Goal: Task Accomplishment & Management: Complete application form

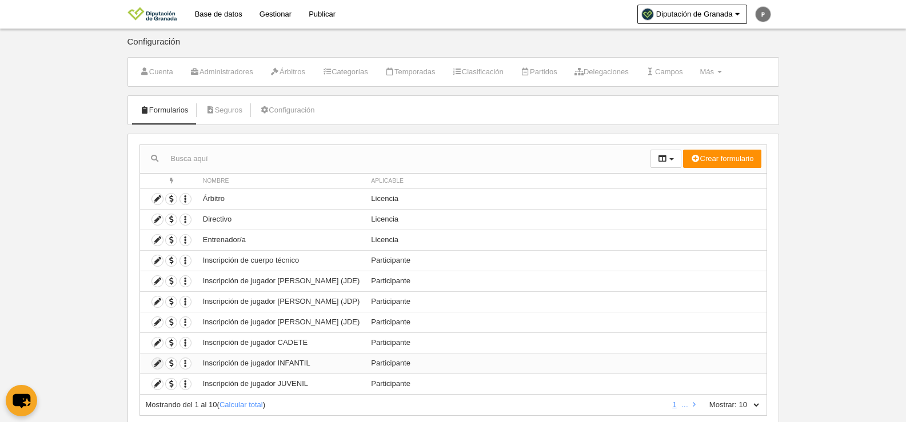
click at [159, 365] on icon at bounding box center [157, 363] width 11 height 11
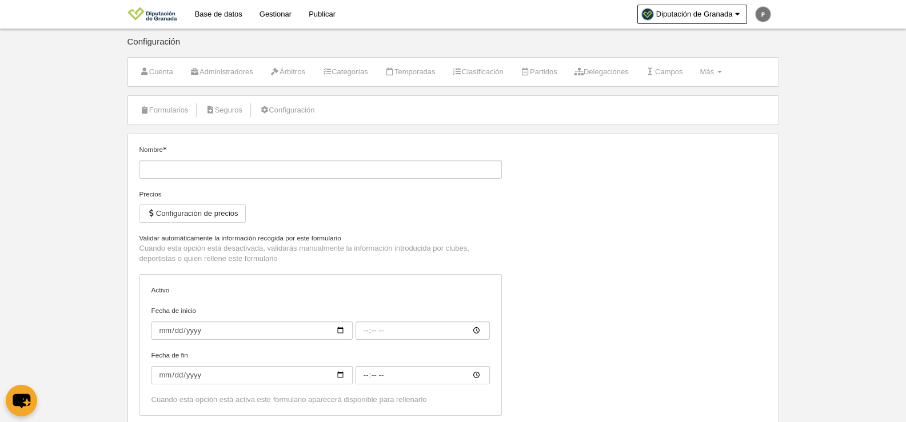
type input "Inscripción de jugador INFANTIL"
checkbox input "true"
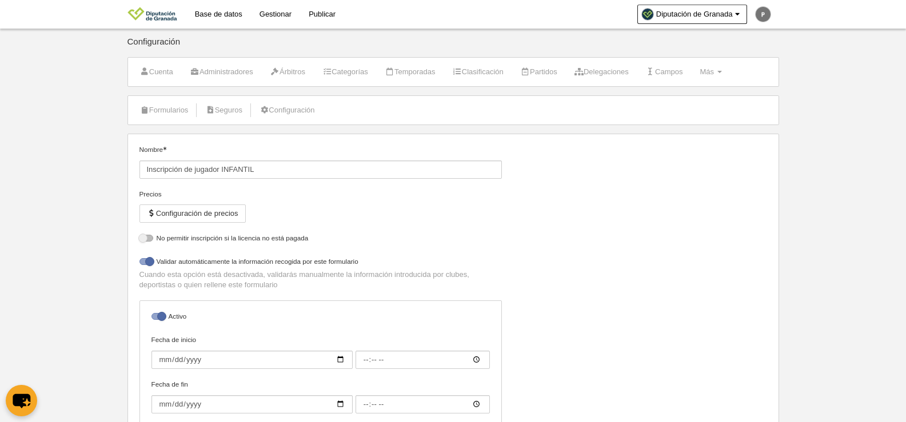
select select "selected"
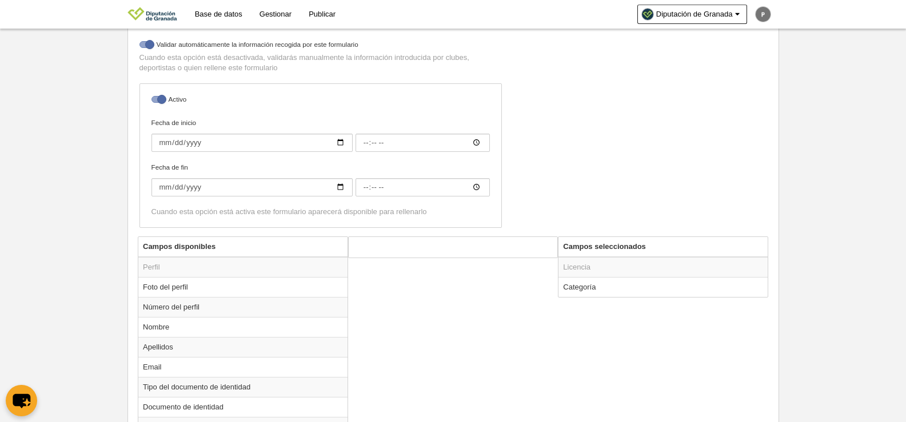
scroll to position [279, 0]
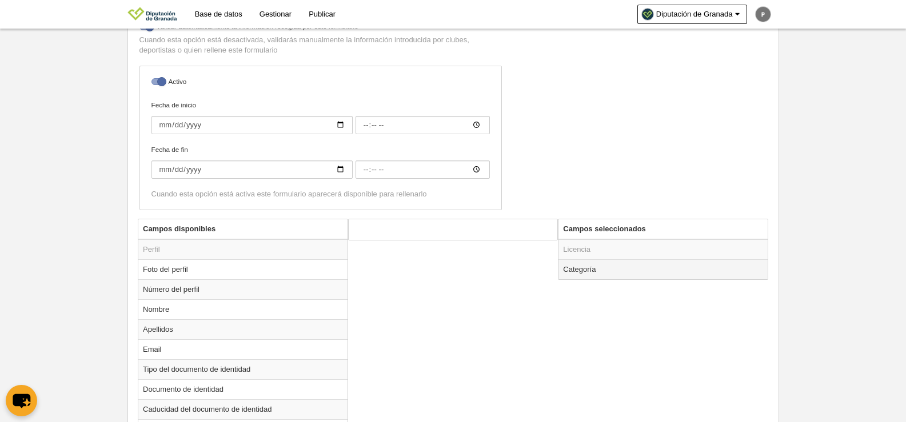
click at [641, 267] on td "Categoría" at bounding box center [662, 269] width 209 height 20
radio input "true"
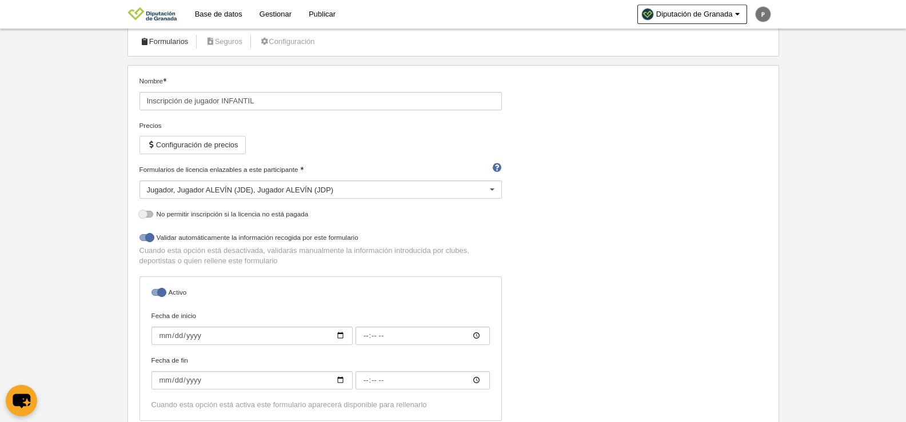
scroll to position [0, 0]
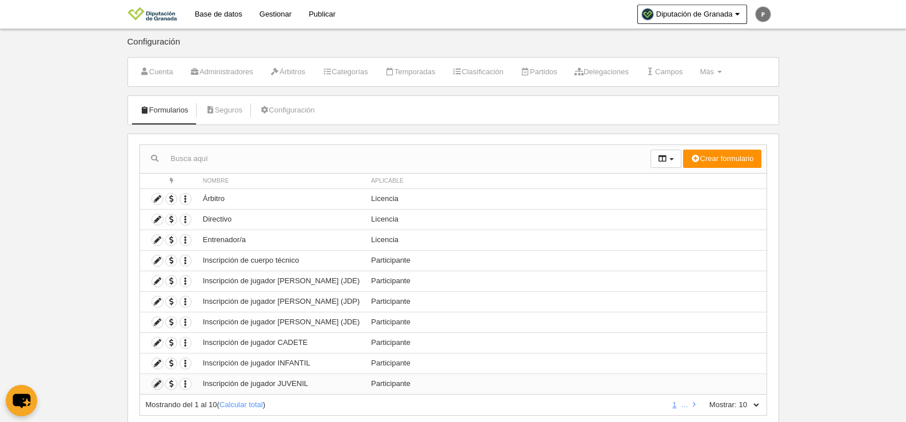
click at [152, 386] on icon at bounding box center [157, 384] width 11 height 11
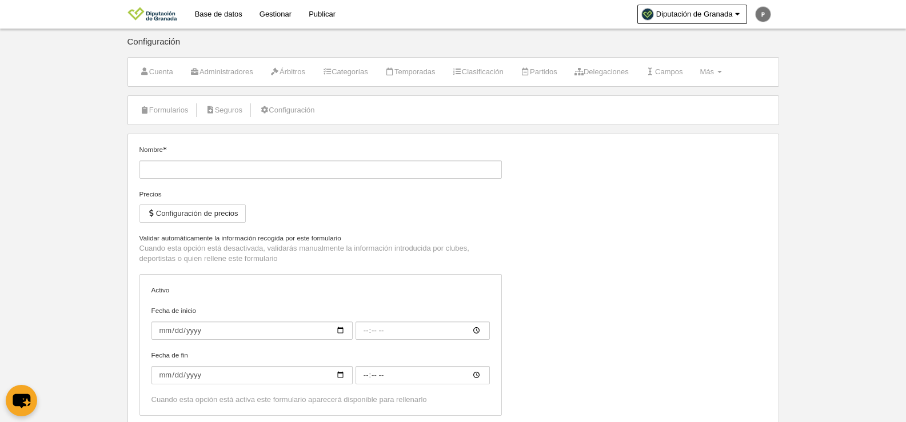
type input "Inscripción de jugador JUVENIL"
checkbox input "true"
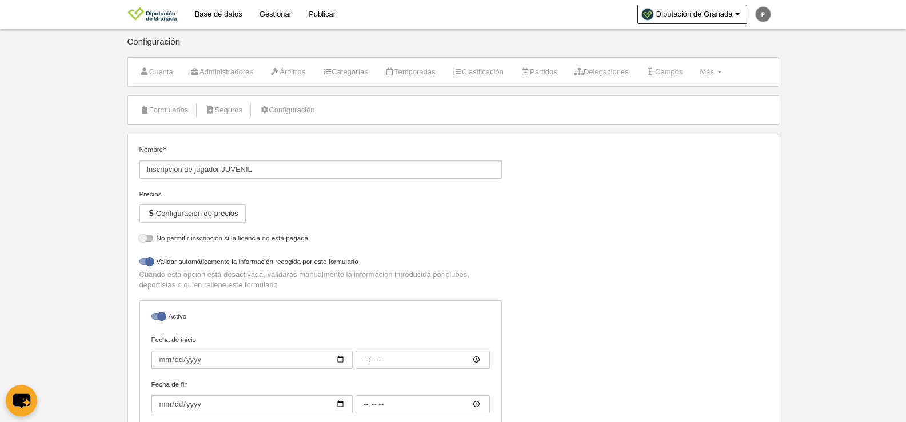
select select "selected"
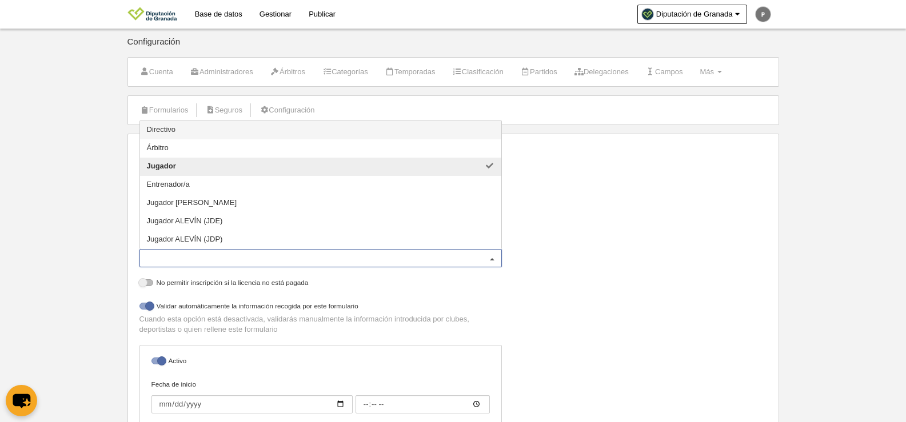
click at [492, 259] on div at bounding box center [492, 259] width 18 height 18
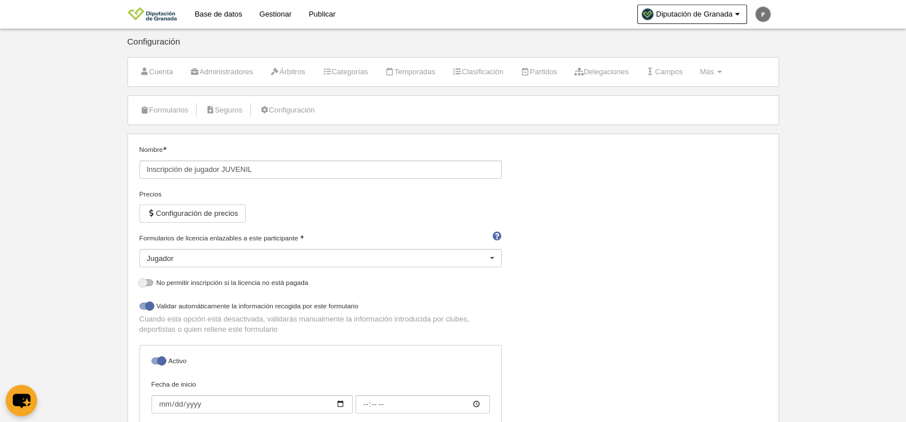
click at [491, 259] on div at bounding box center [492, 259] width 18 height 18
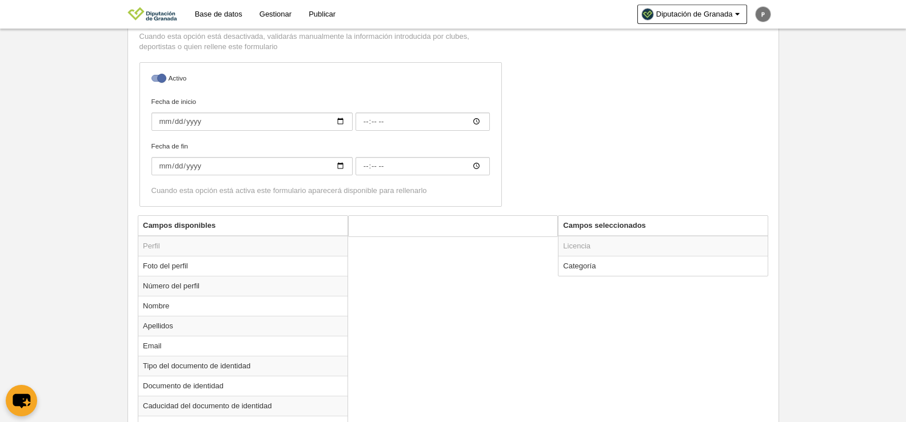
scroll to position [295, 0]
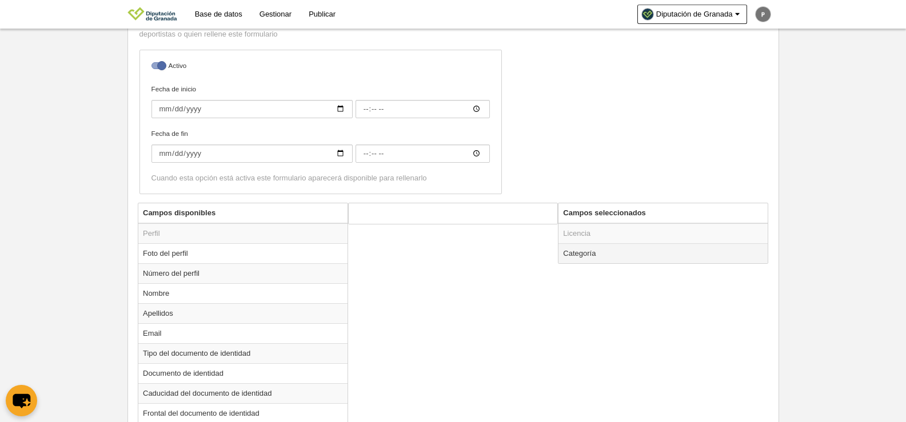
click at [630, 253] on td "Categoría" at bounding box center [662, 253] width 209 height 20
radio input "true"
select select "14801"
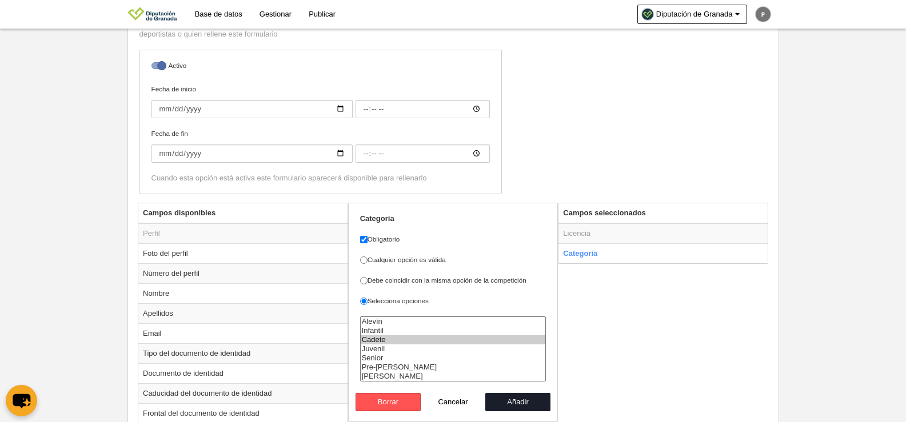
click at [498, 280] on label "Debe coincidir con la misma opción de la competición" at bounding box center [453, 280] width 186 height 10
click at [367, 280] on input "Debe coincidir con la misma opción de la competición" at bounding box center [363, 280] width 7 height 7
radio input "true"
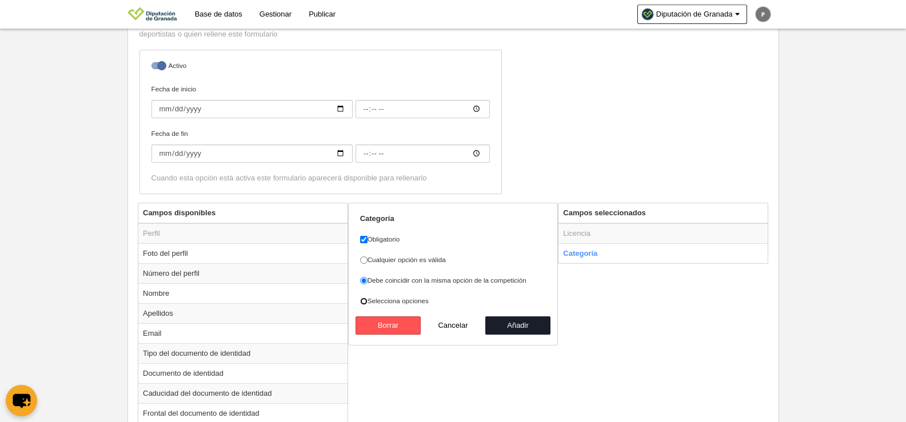
click at [361, 303] on input "Selecciona opciones" at bounding box center [363, 301] width 7 height 7
radio input "true"
select select
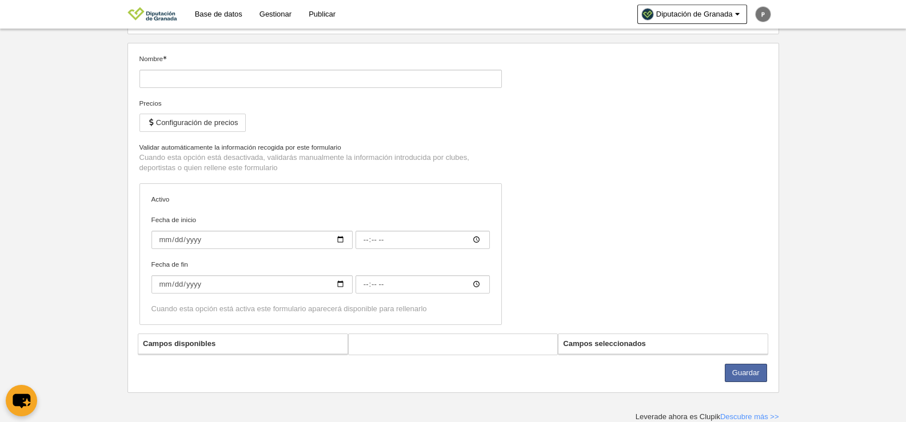
type input "Inscripción de jugador JUVENIL"
checkbox input "true"
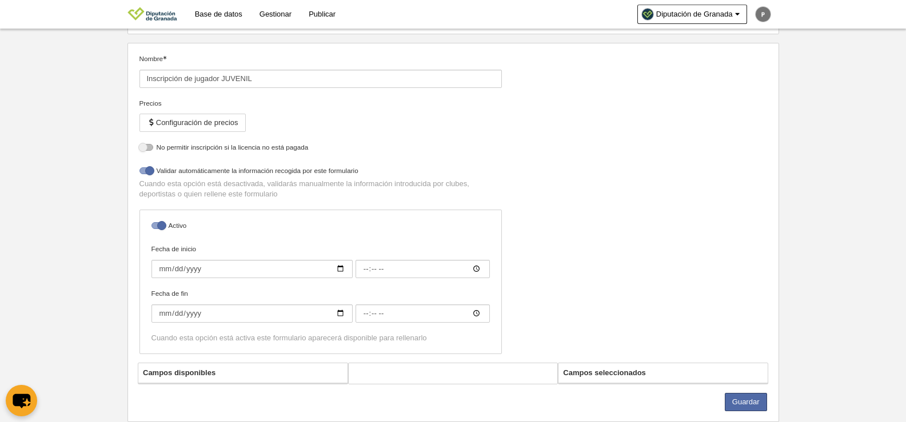
select select "selected"
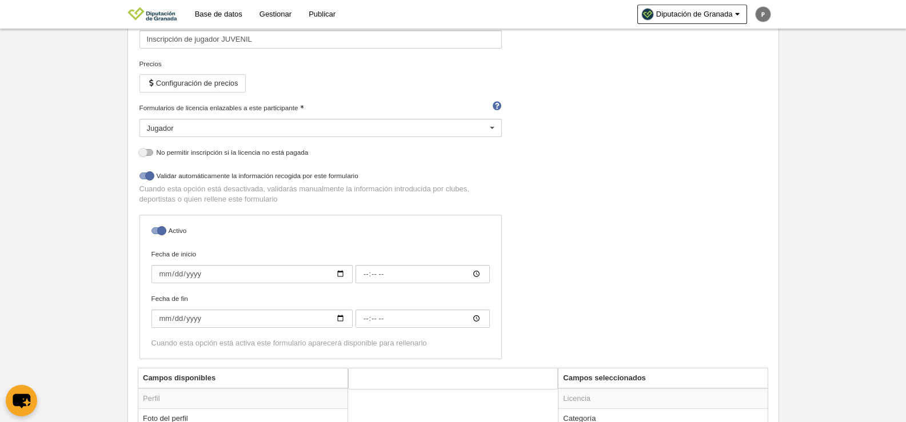
scroll to position [165, 0]
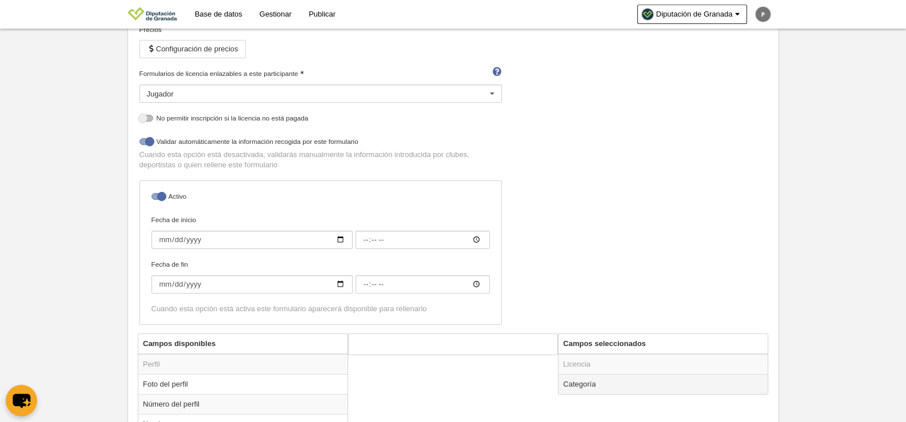
click at [591, 383] on td "Categoría" at bounding box center [662, 384] width 209 height 20
radio input "true"
select select "14801"
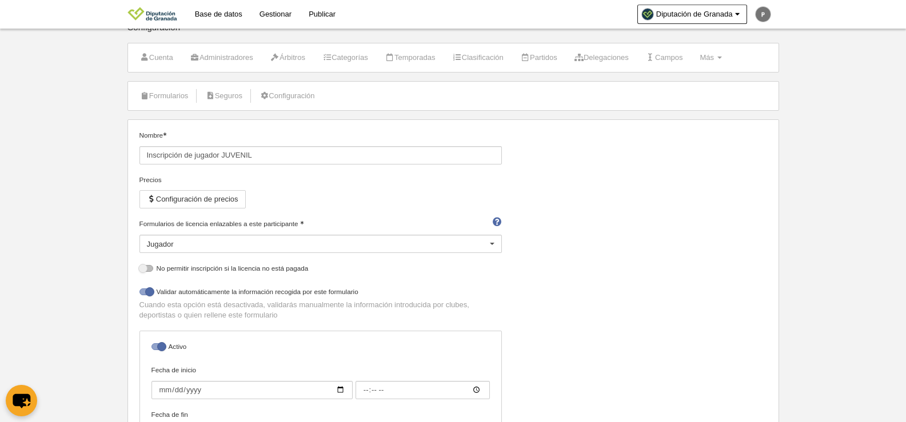
scroll to position [0, 0]
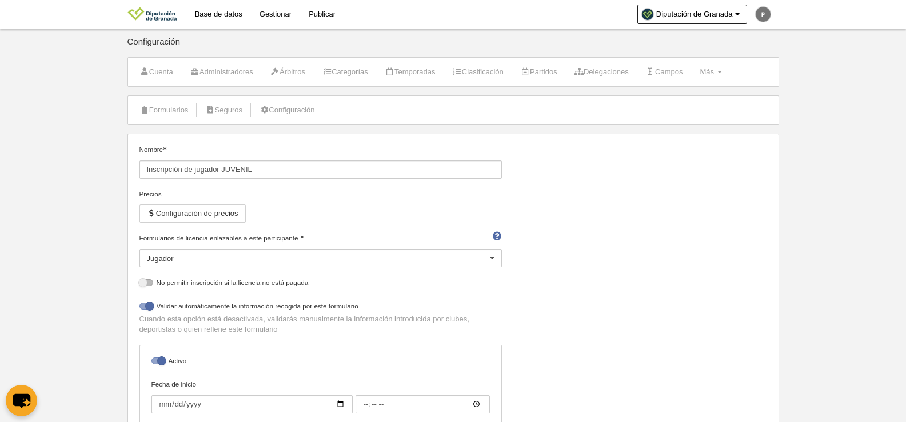
click at [491, 258] on div at bounding box center [492, 259] width 18 height 18
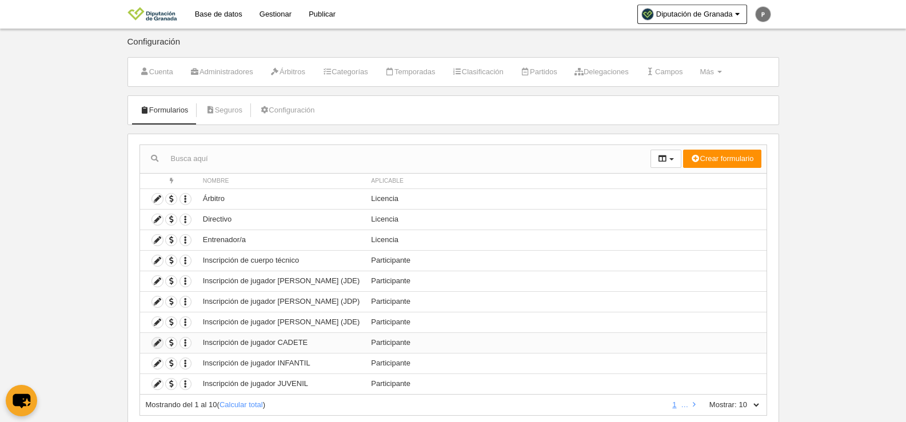
click at [161, 341] on icon at bounding box center [157, 343] width 11 height 11
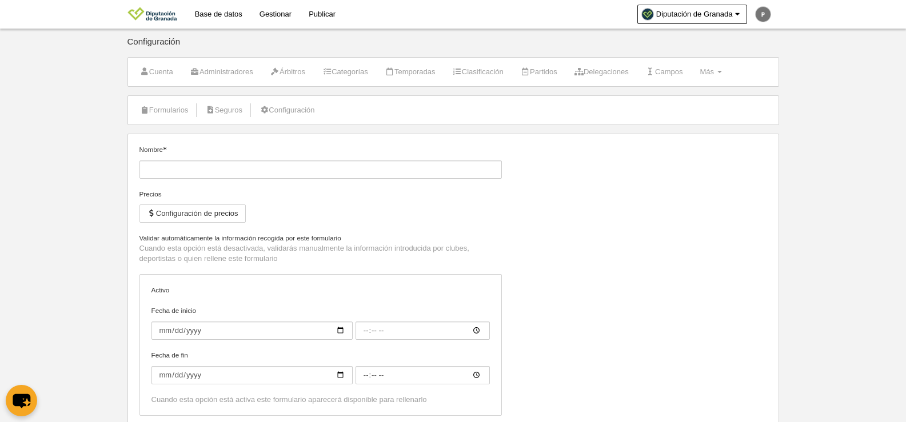
type input "Inscripción de jugador CADETE"
checkbox input "true"
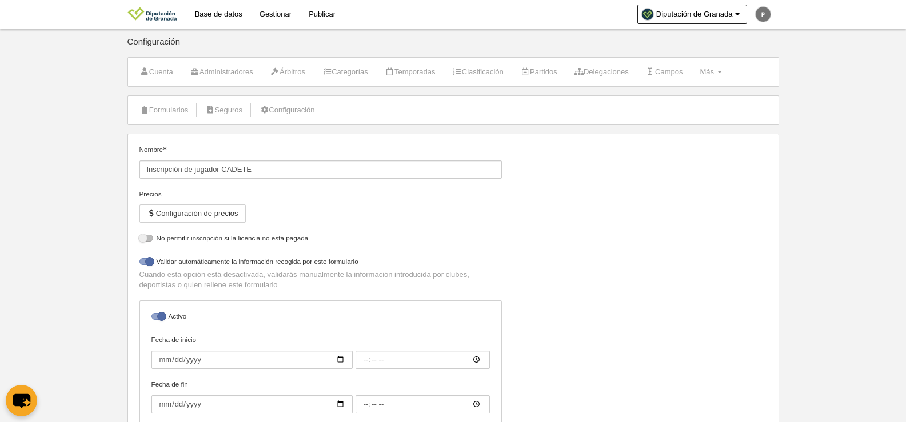
select select "selected"
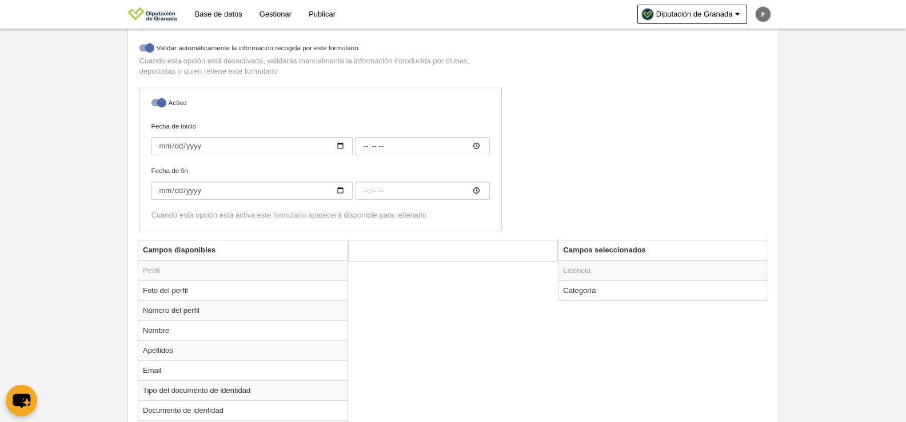
scroll to position [297, 0]
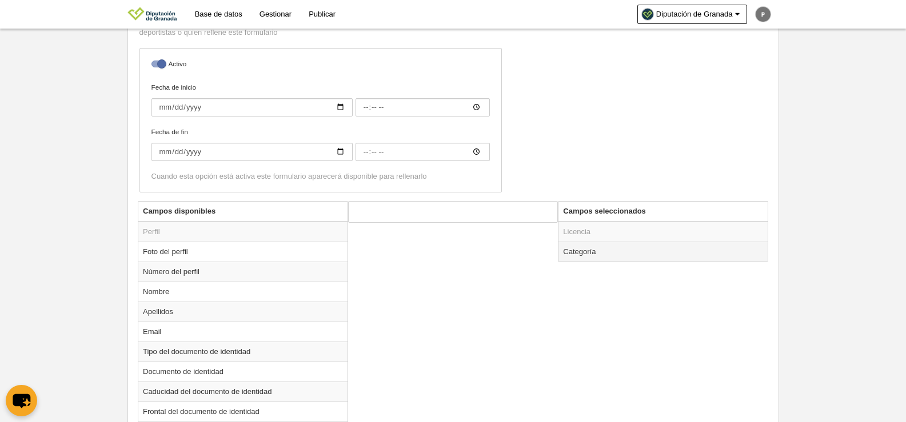
click at [591, 257] on td "Categoría" at bounding box center [662, 252] width 209 height 20
radio input "true"
select select "14800"
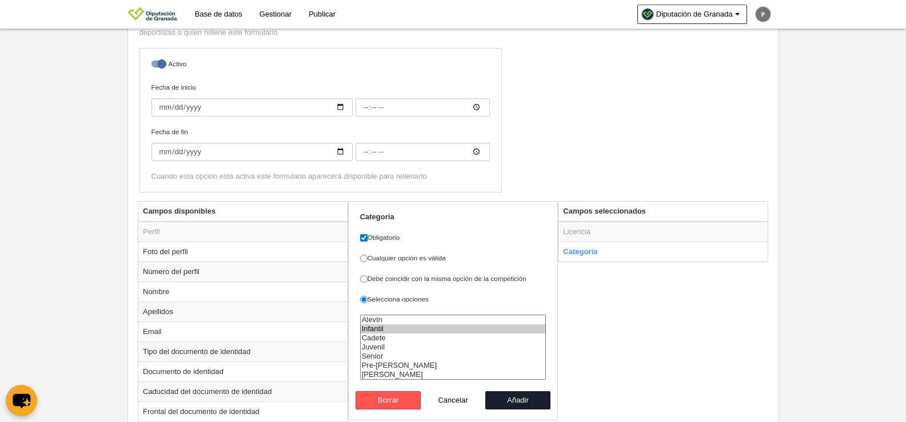
scroll to position [0, 0]
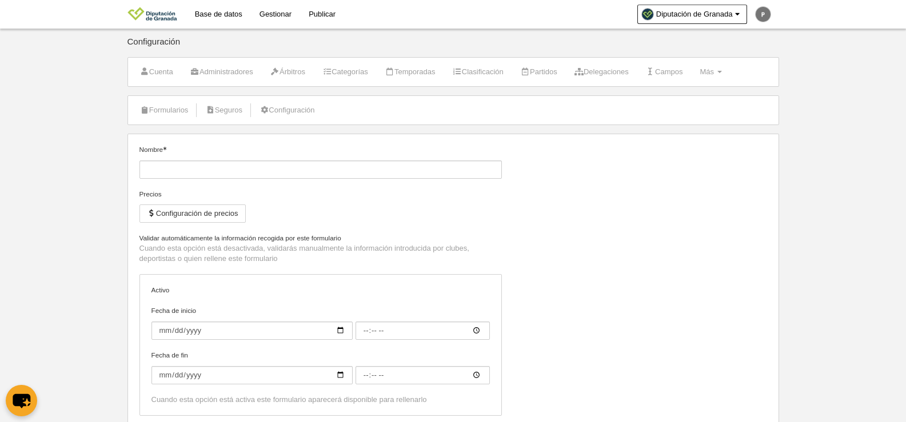
type input "Inscripción de jugador CADETE"
checkbox input "true"
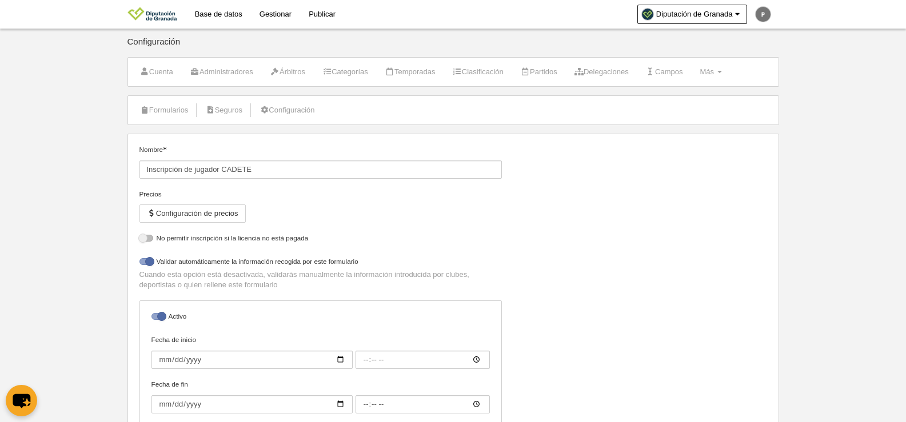
select select "selected"
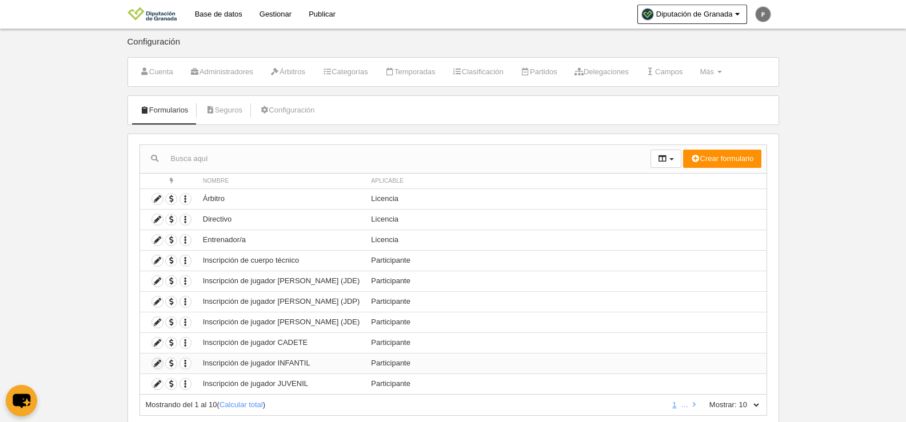
click at [155, 366] on icon at bounding box center [157, 363] width 11 height 11
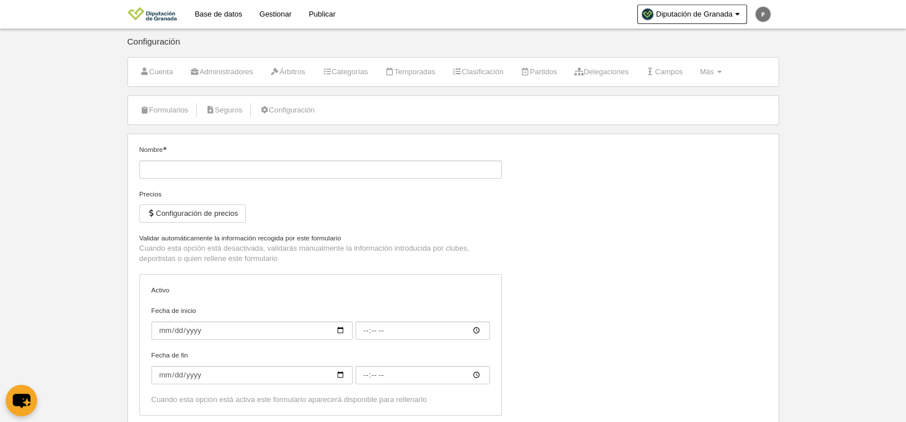
type input "Inscripción de jugador INFANTIL"
checkbox input "true"
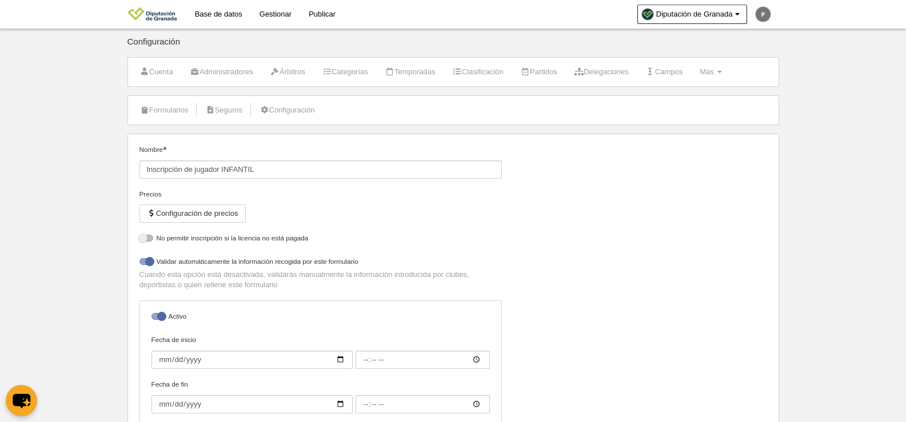
select select "selected"
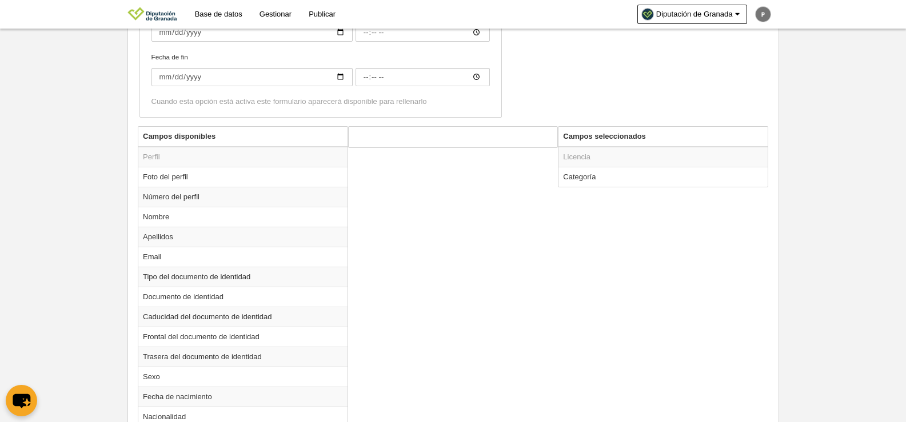
scroll to position [377, 0]
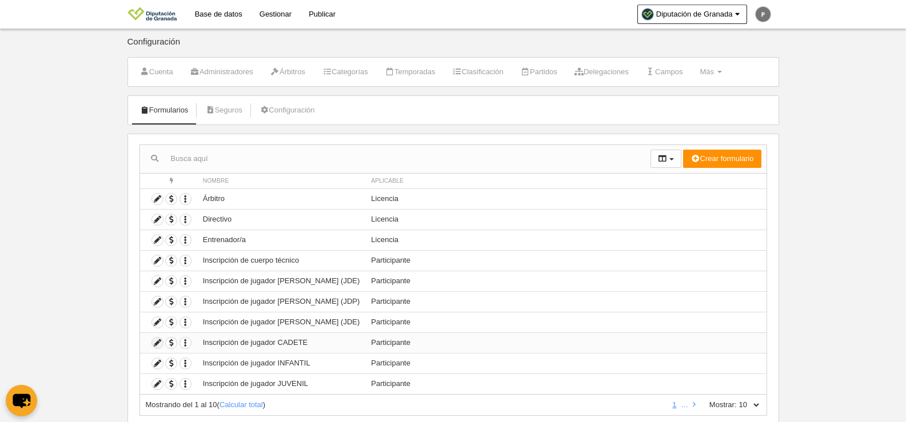
click at [153, 340] on icon at bounding box center [157, 343] width 11 height 11
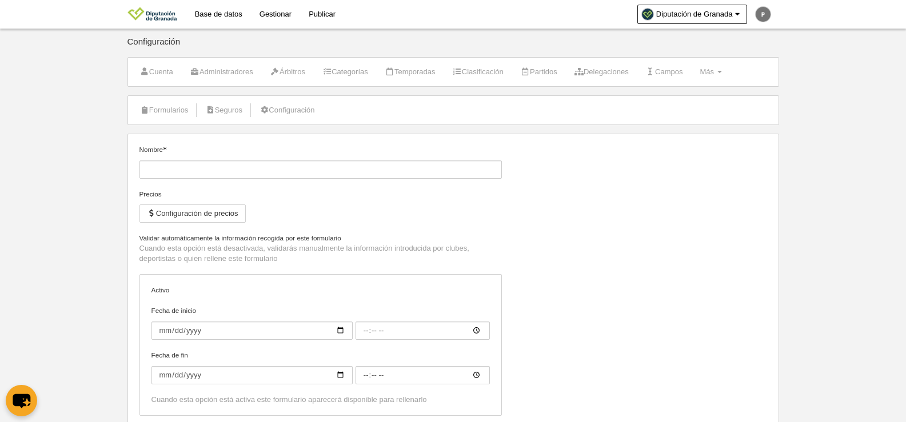
type input "Inscripción de jugador CADETE"
checkbox input "true"
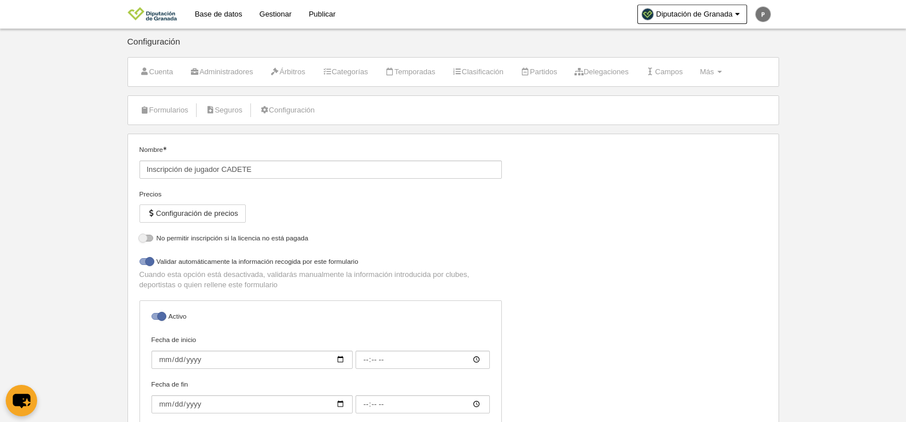
select select "selected"
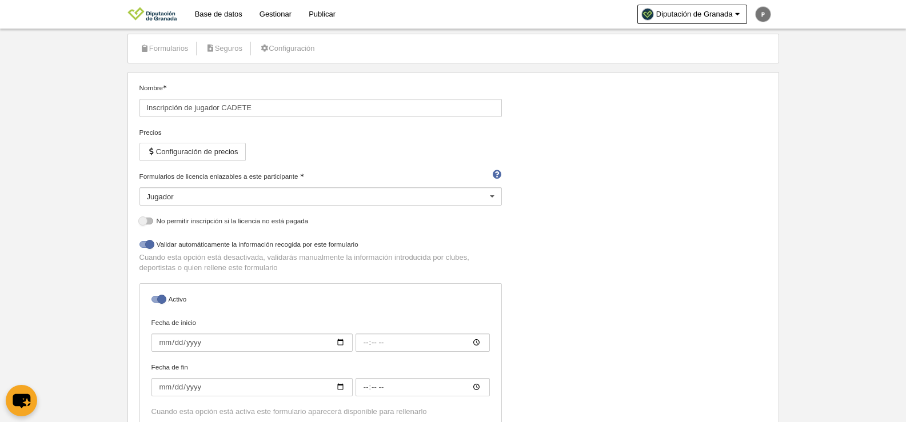
scroll to position [171, 0]
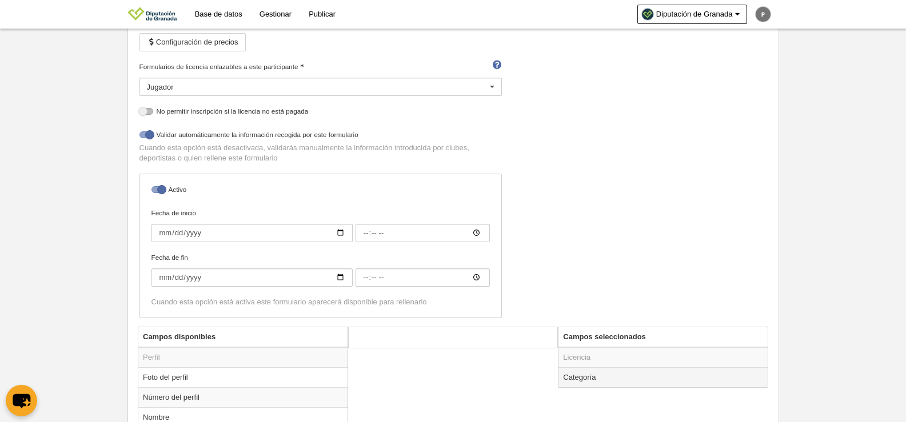
click at [624, 378] on td "Categoría" at bounding box center [662, 377] width 209 height 20
radio input "true"
select select "14800"
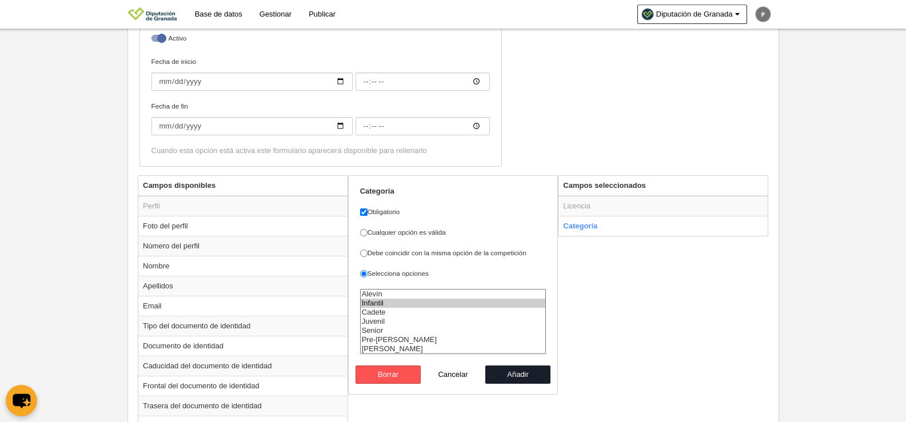
scroll to position [343, 0]
